Goal: Transaction & Acquisition: Purchase product/service

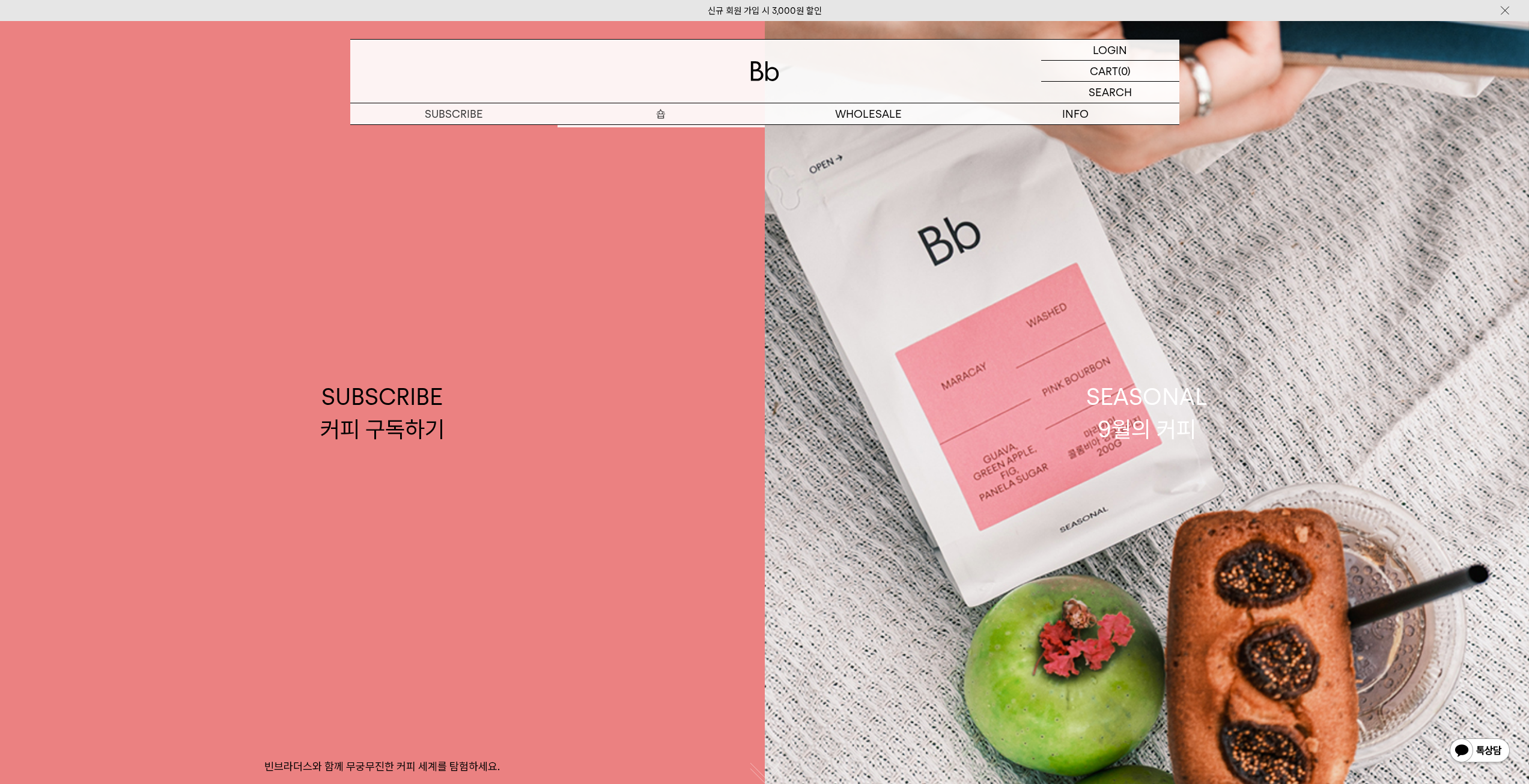
click at [652, 113] on p "숍" at bounding box center [661, 114] width 207 height 21
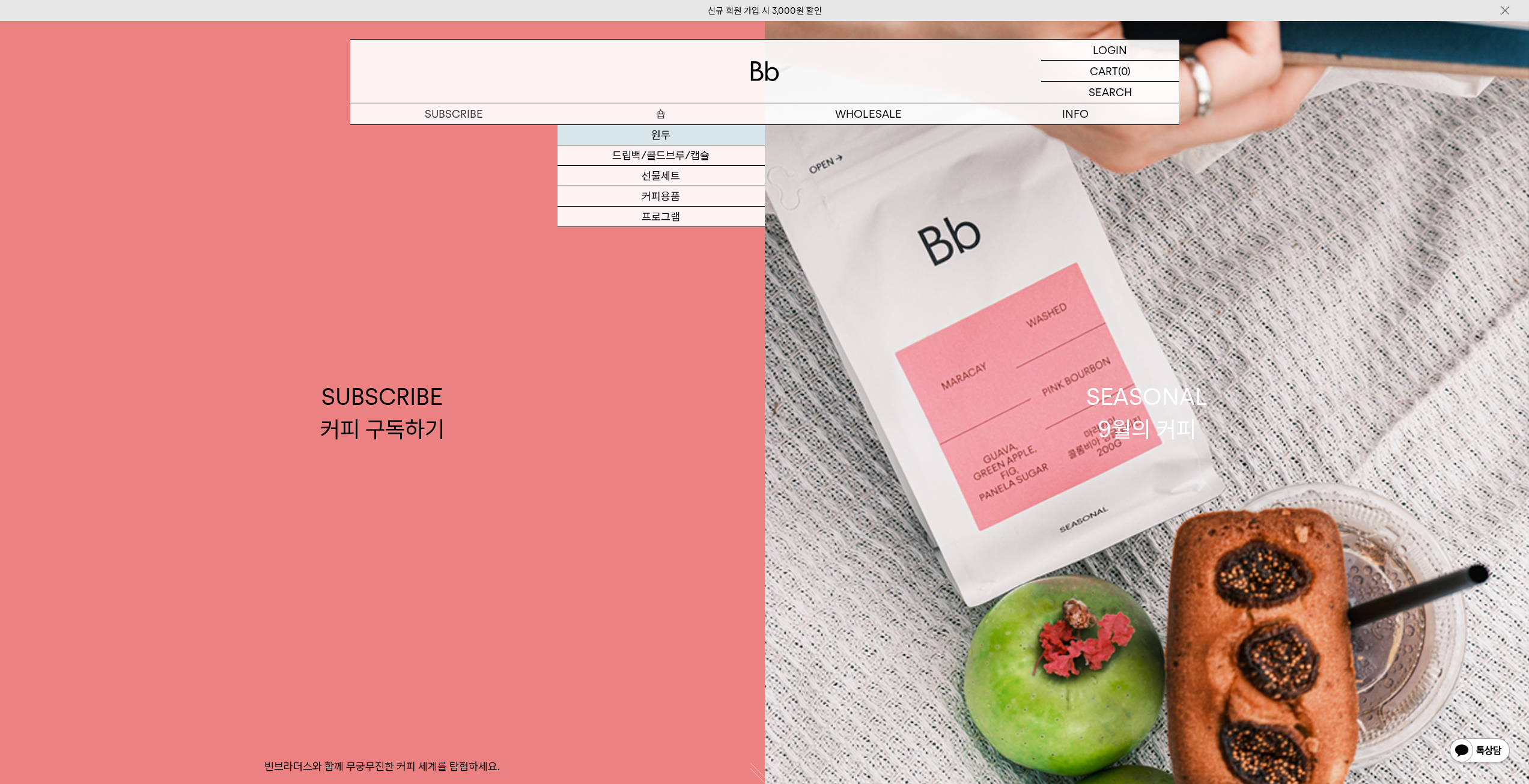
click at [655, 126] on link "원두" at bounding box center [661, 135] width 207 height 20
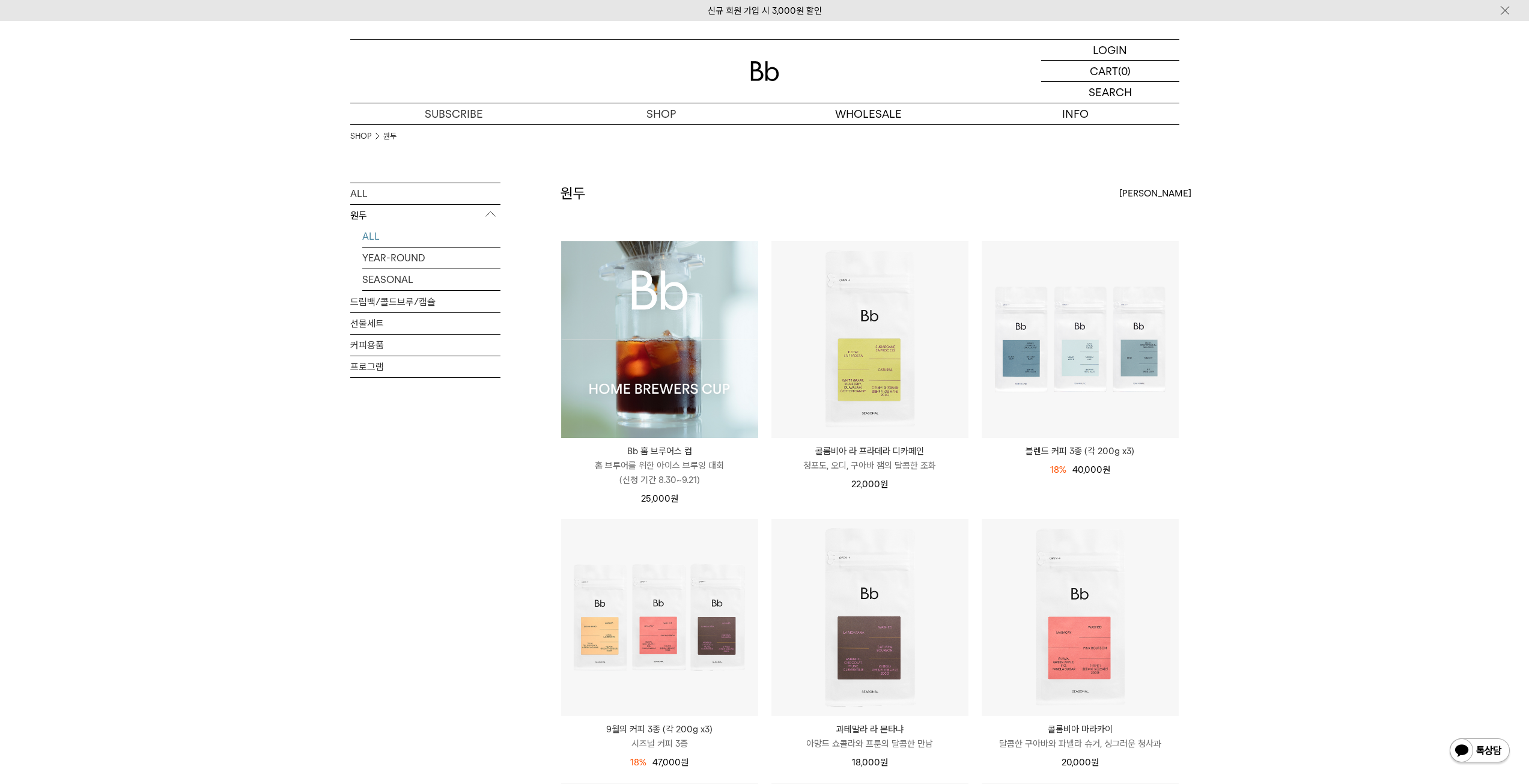
click at [631, 309] on img at bounding box center [660, 340] width 197 height 197
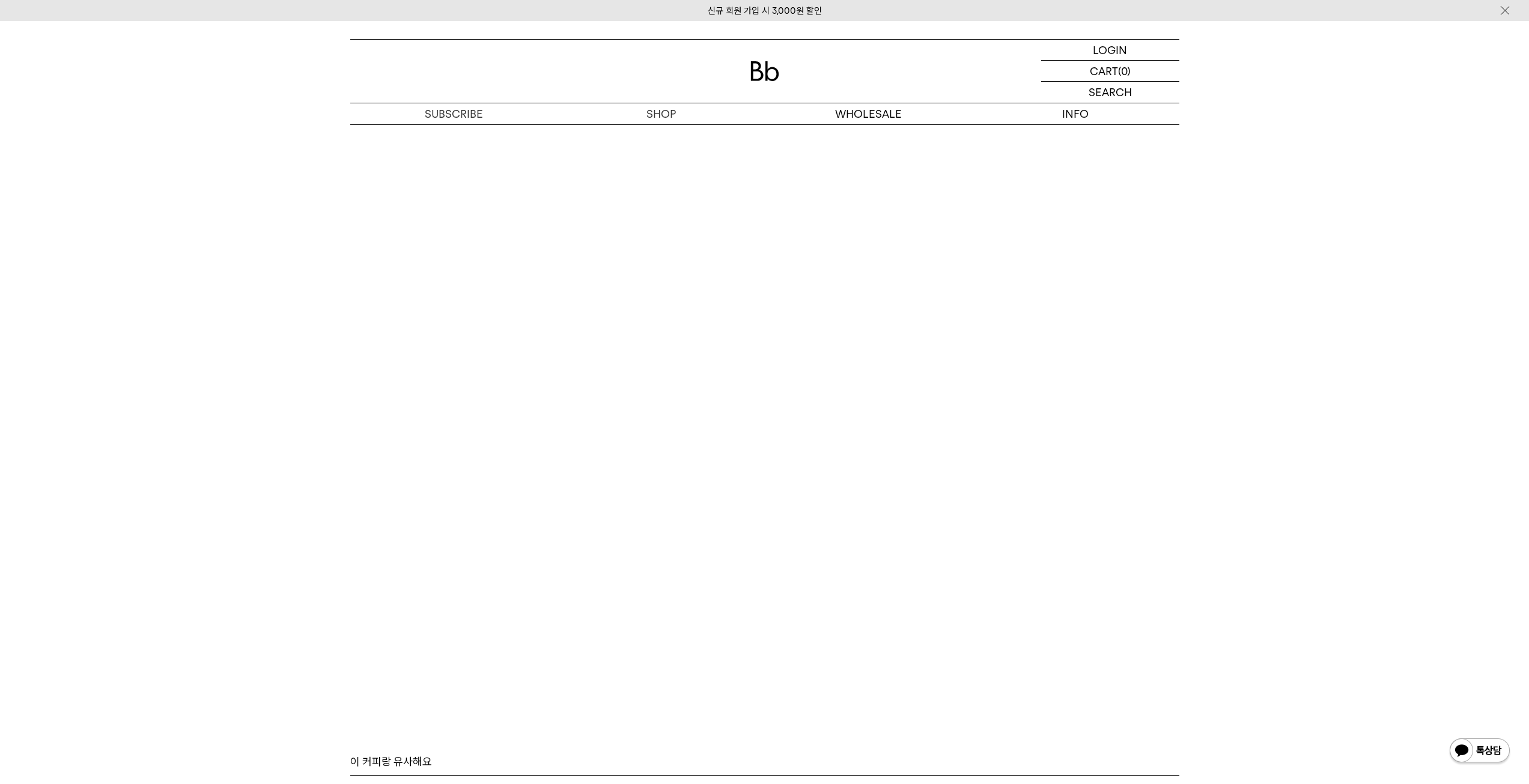
scroll to position [6104, 0]
